Goal: Navigation & Orientation: Find specific page/section

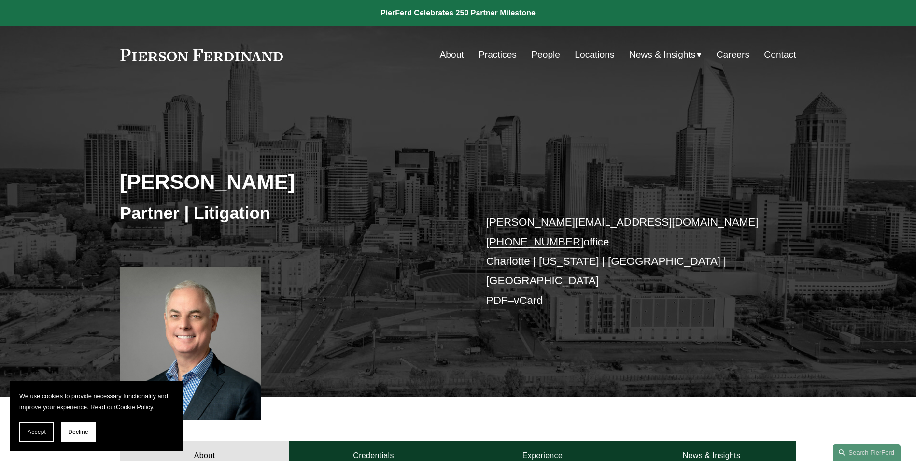
click at [501, 53] on link "Practices" at bounding box center [497, 54] width 38 height 18
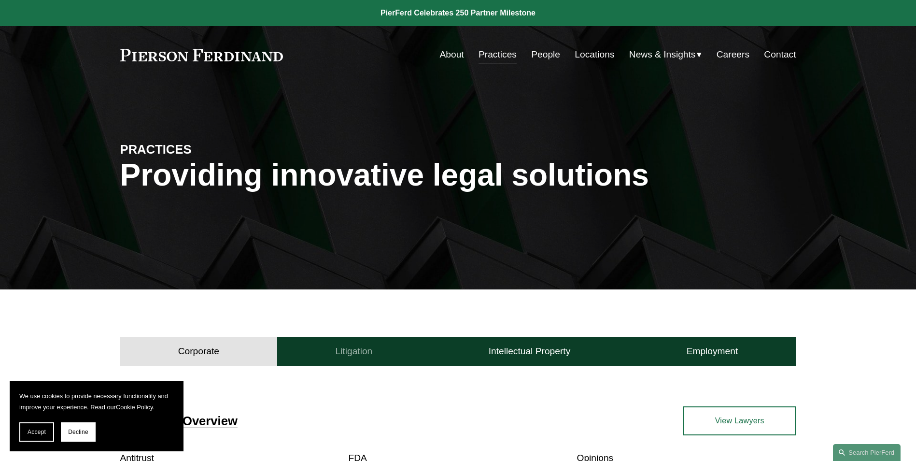
click at [355, 355] on h4 "Litigation" at bounding box center [353, 351] width 37 height 12
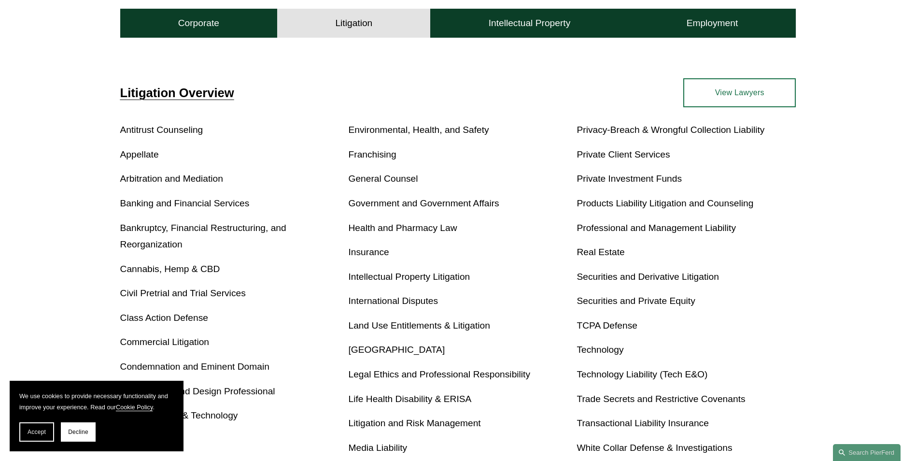
scroll to position [338, 0]
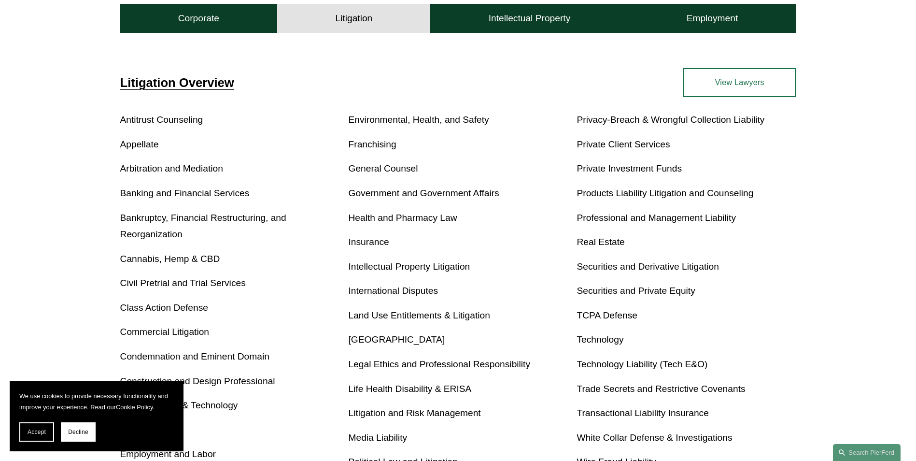
click at [176, 305] on link "Class Action Defense" at bounding box center [164, 307] width 88 height 10
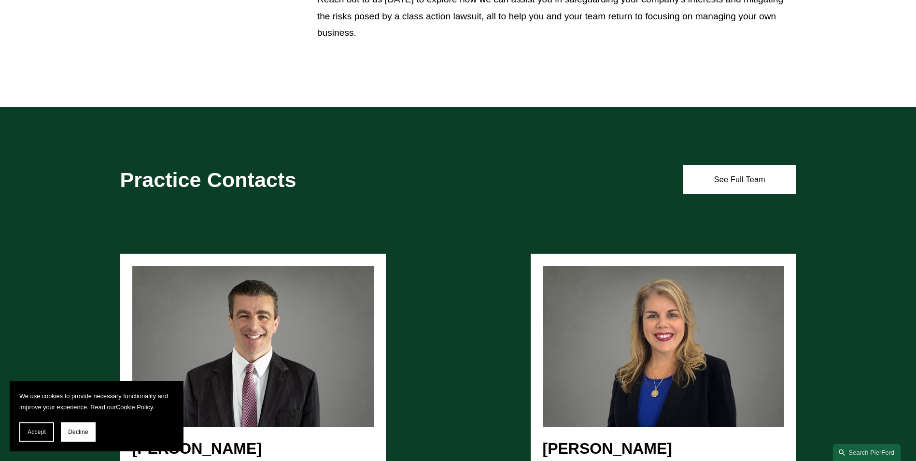
scroll to position [724, 0]
